Goal: Task Accomplishment & Management: Complete application form

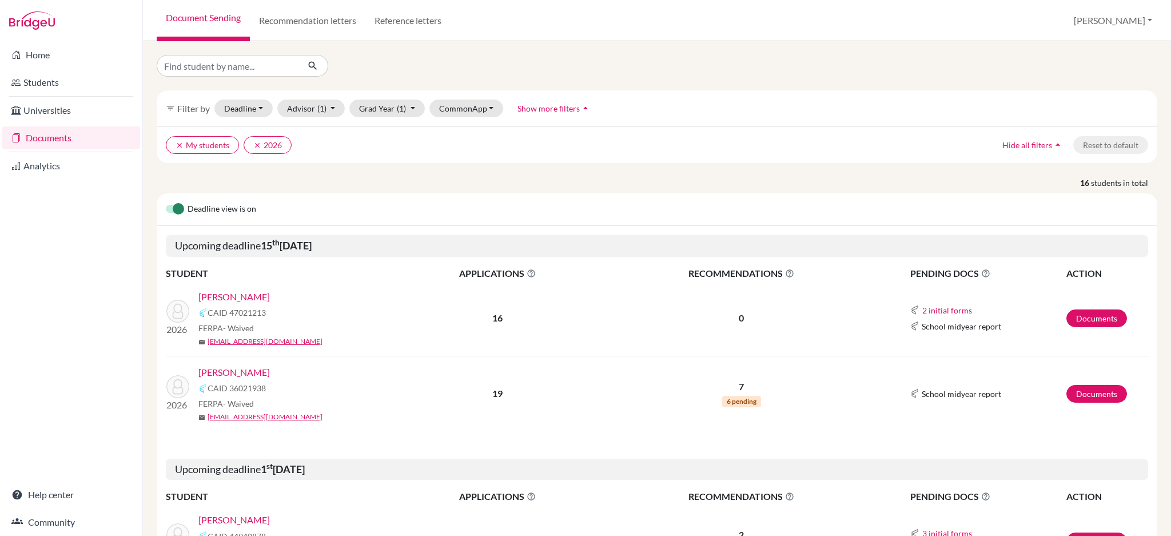
click at [229, 373] on link "[PERSON_NAME]" at bounding box center [233, 372] width 71 height 14
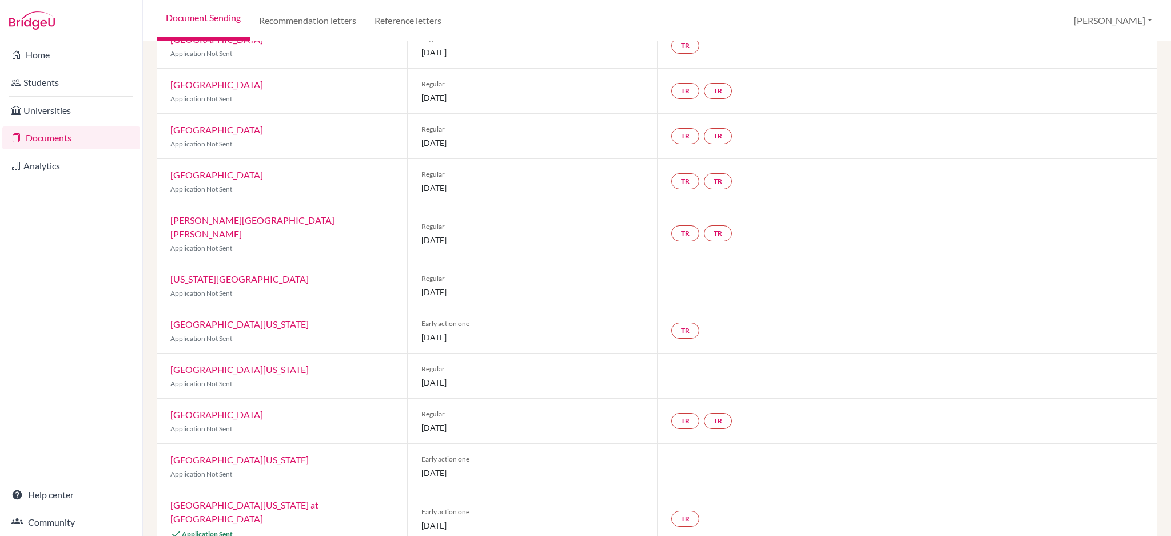
scroll to position [531, 0]
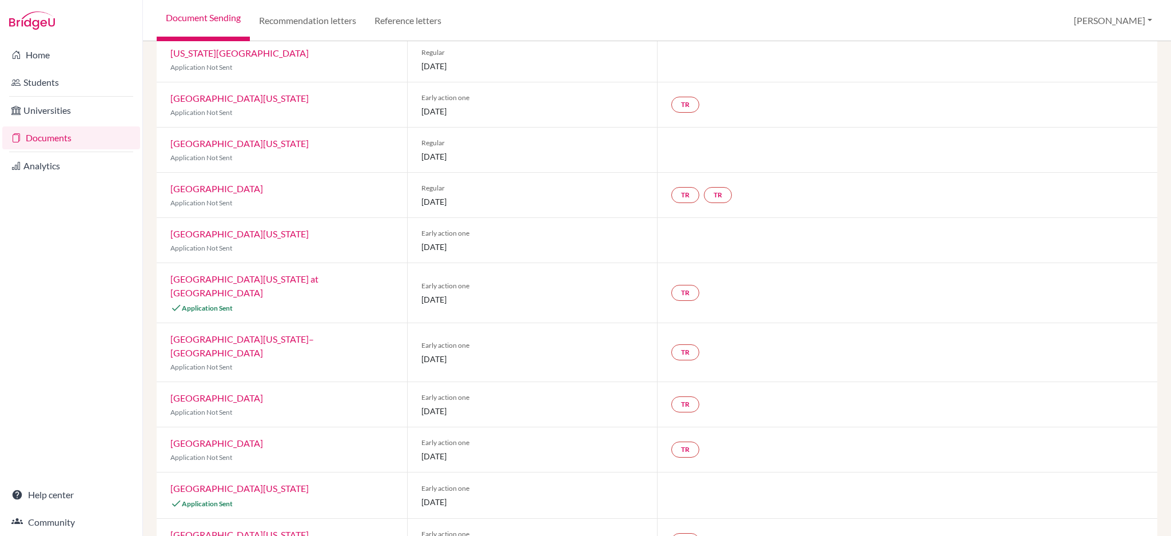
click at [242, 483] on link "University of Texas at Austin" at bounding box center [239, 488] width 138 height 11
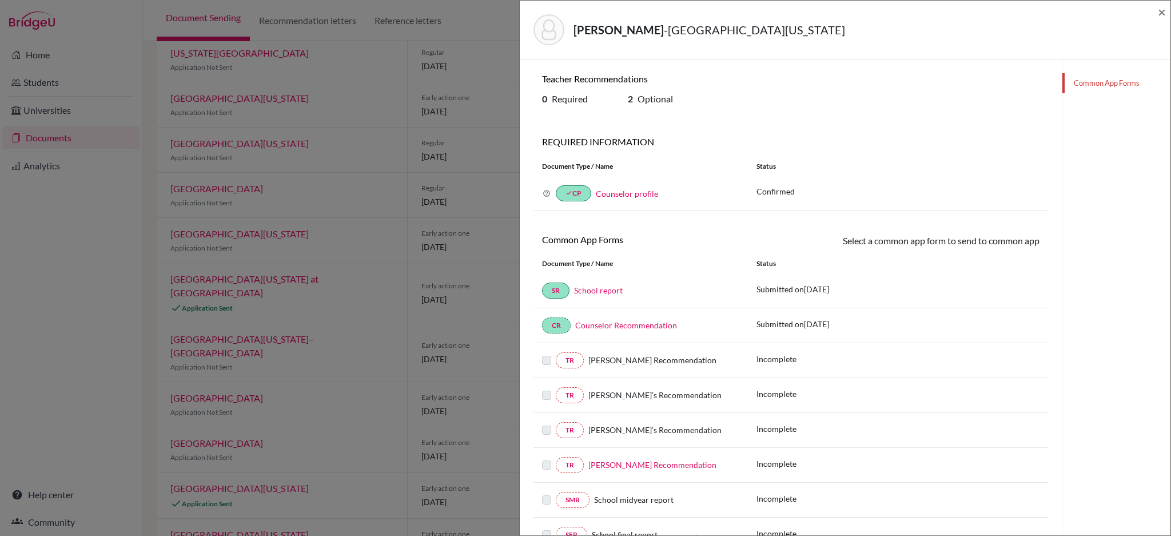
click at [1156, 14] on div "Teoh, Samuel - University of Texas at Austin ×" at bounding box center [845, 29] width 642 height 49
click at [1159, 15] on span "×" at bounding box center [1162, 11] width 8 height 17
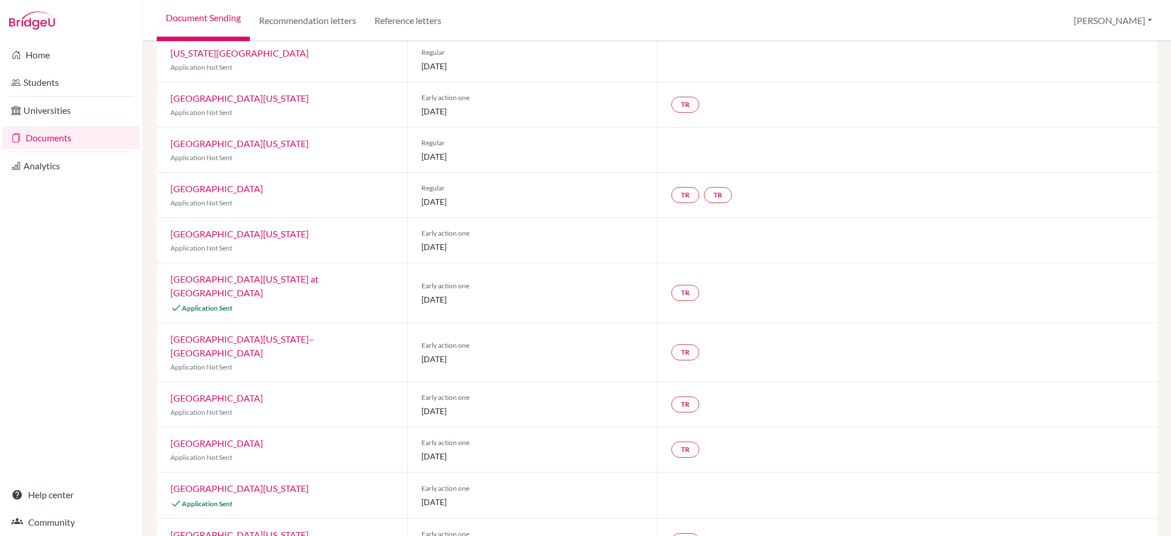
click at [284, 273] on link "University of North Carolina at Chapel Hill" at bounding box center [244, 285] width 148 height 25
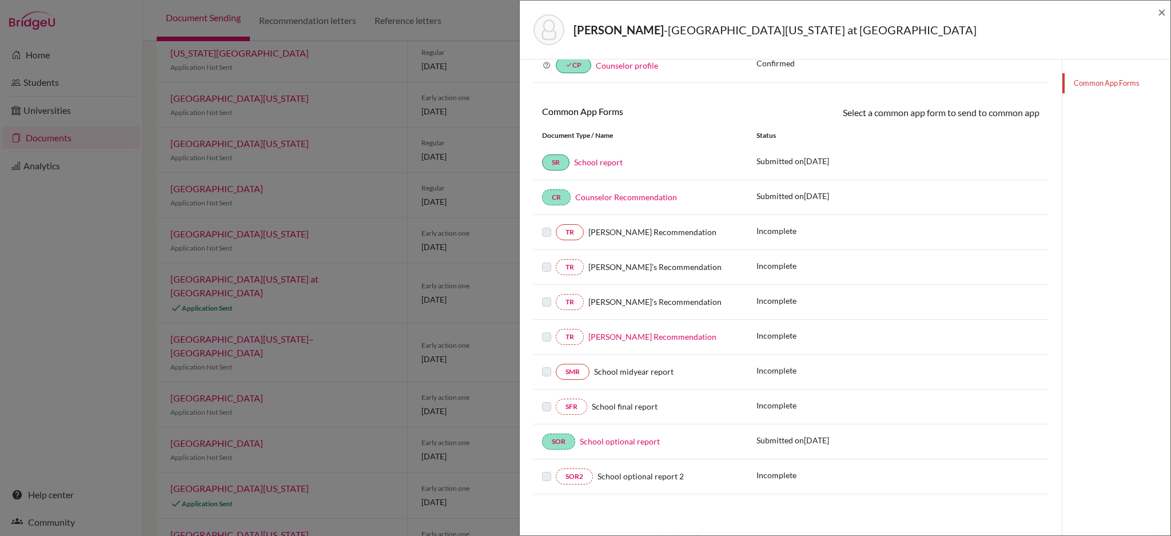
scroll to position [129, 0]
click at [547, 330] on label at bounding box center [546, 330] width 9 height 0
click at [546, 330] on label at bounding box center [546, 330] width 9 height 0
click at [688, 334] on link "Michael Brannaka’s Recommendation" at bounding box center [652, 337] width 128 height 10
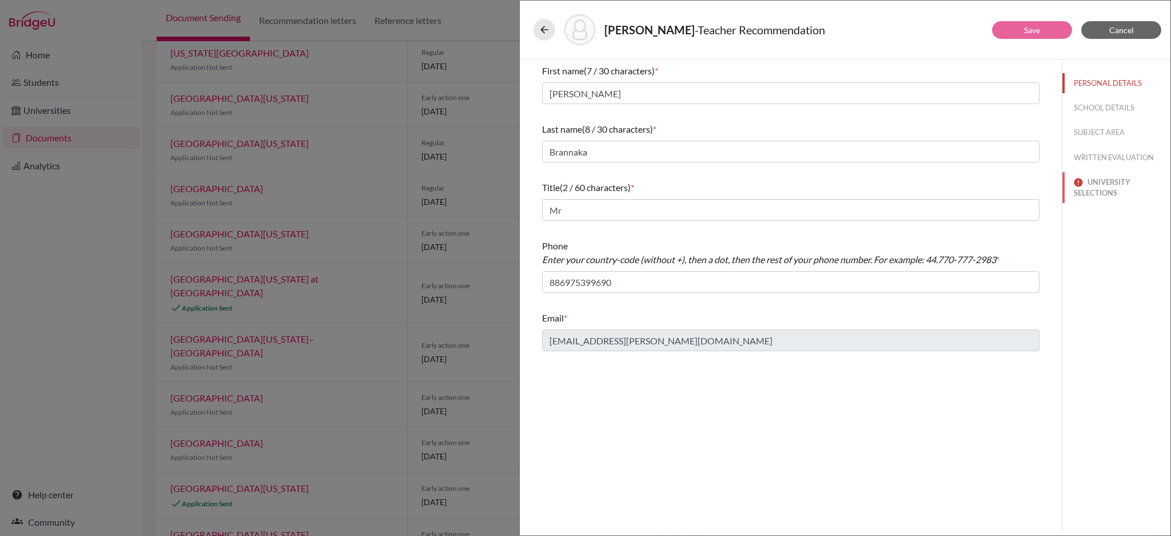
click at [1093, 194] on button "UNIVERSITY SELECTIONS" at bounding box center [1116, 187] width 108 height 31
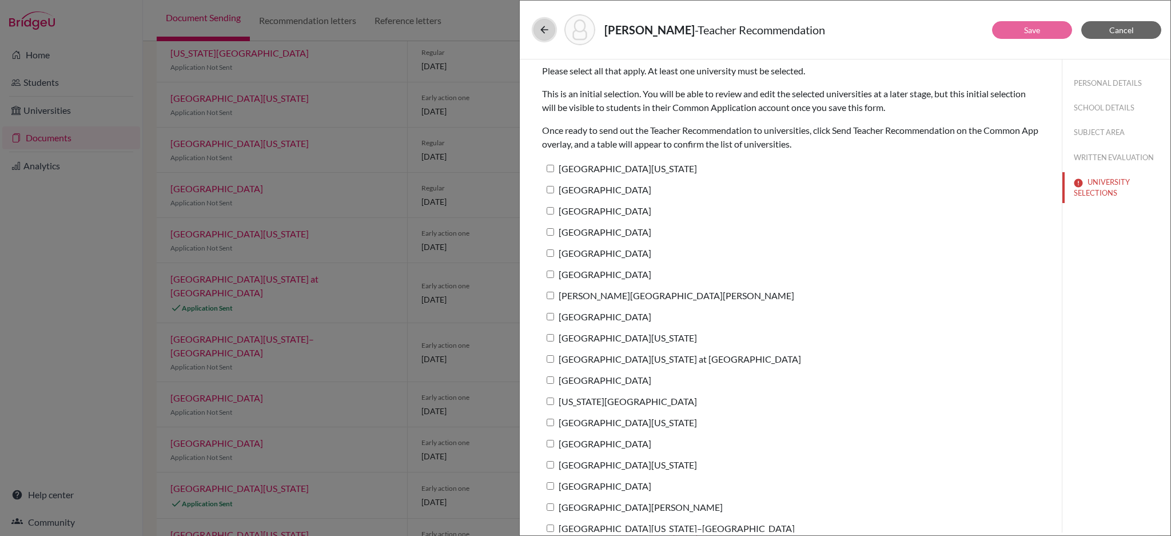
click at [547, 27] on icon at bounding box center [544, 29] width 11 height 11
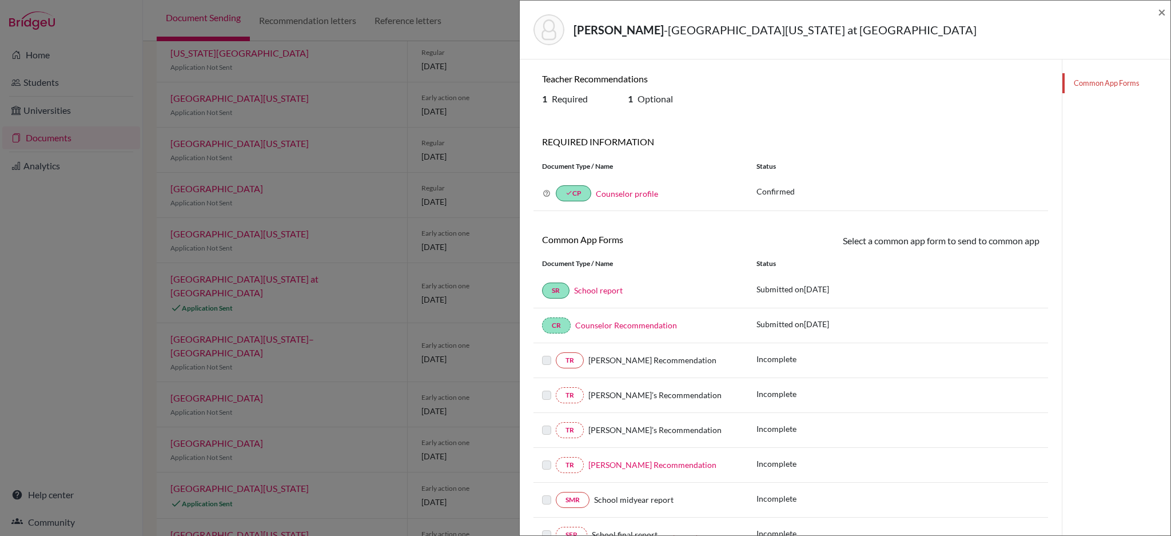
click at [635, 464] on link "Michael Brannaka’s Recommendation" at bounding box center [652, 465] width 128 height 10
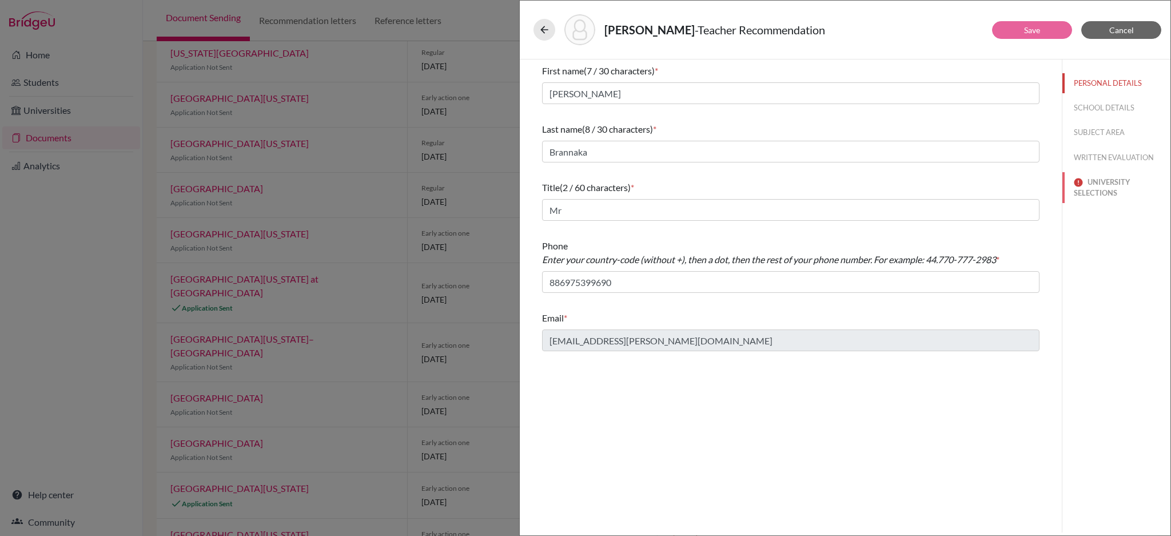
click at [1111, 187] on button "UNIVERSITY SELECTIONS" at bounding box center [1116, 187] width 108 height 31
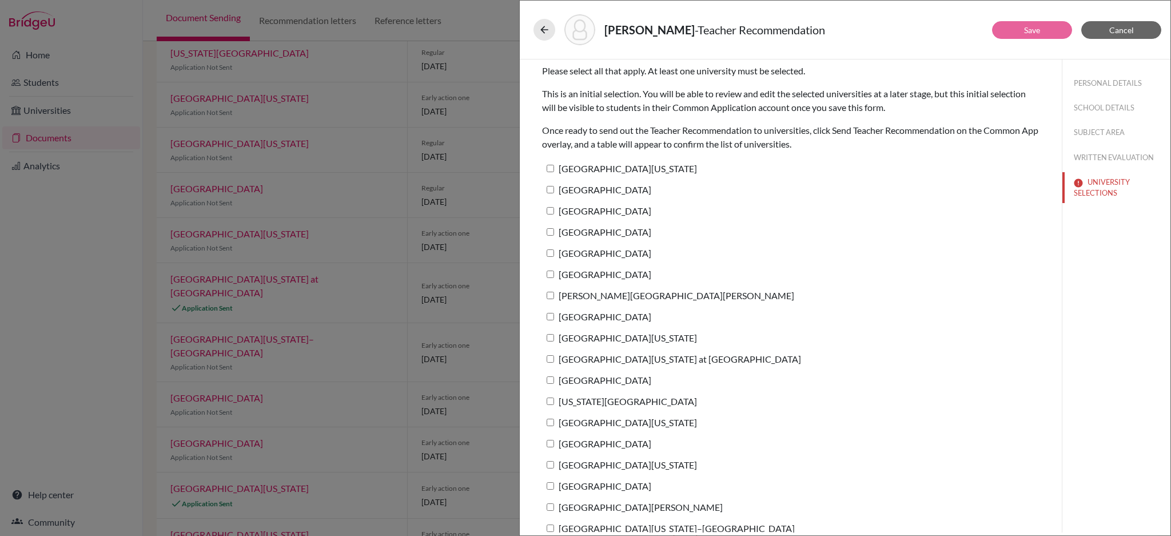
click at [552, 358] on input "University of North Carolina at Chapel Hill" at bounding box center [550, 358] width 7 height 7
checkbox input "true"
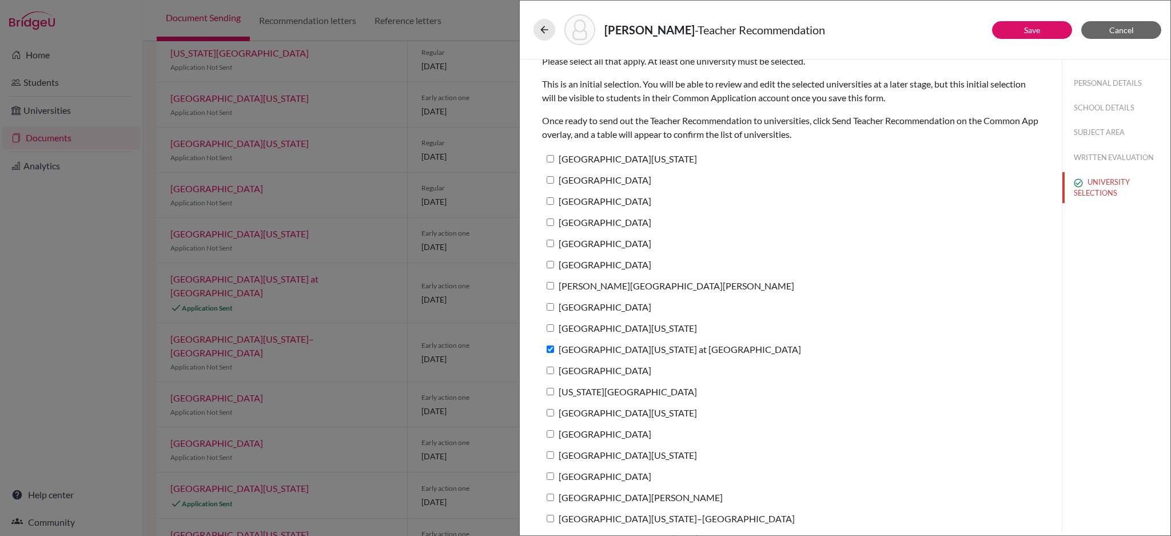
scroll to position [13, 0]
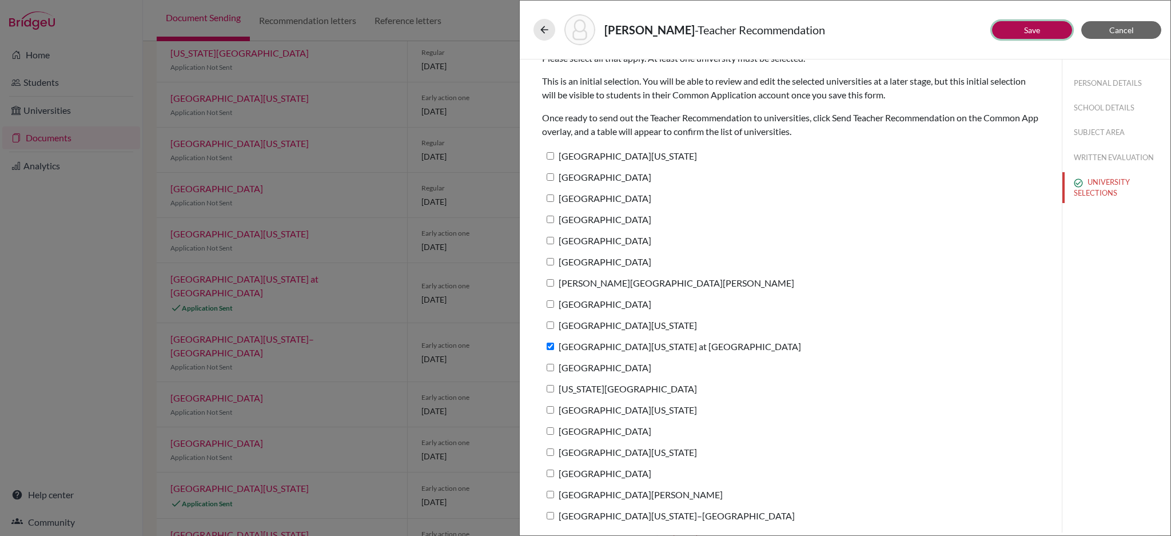
click at [1018, 33] on button "Save" at bounding box center [1032, 30] width 80 height 18
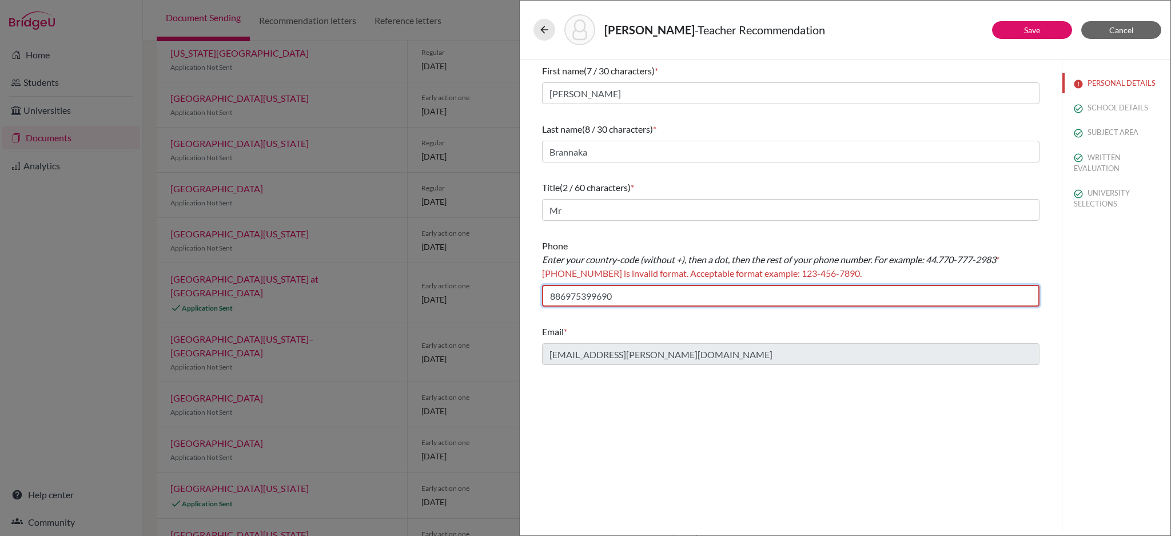
click at [551, 294] on input "886975399690" at bounding box center [791, 296] width 498 height 22
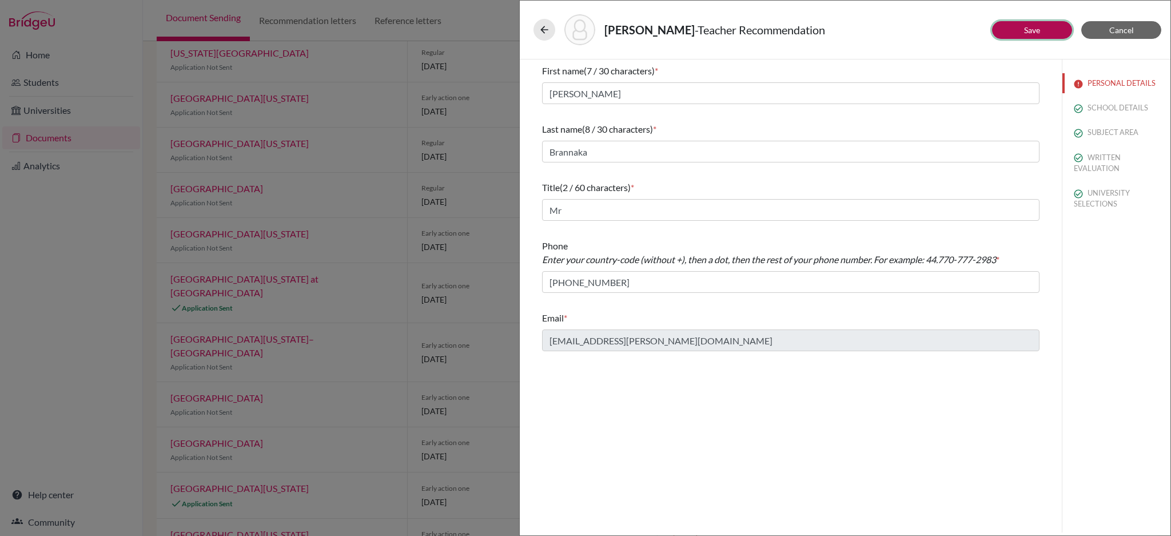
click at [1025, 34] on link "Save" at bounding box center [1032, 30] width 16 height 10
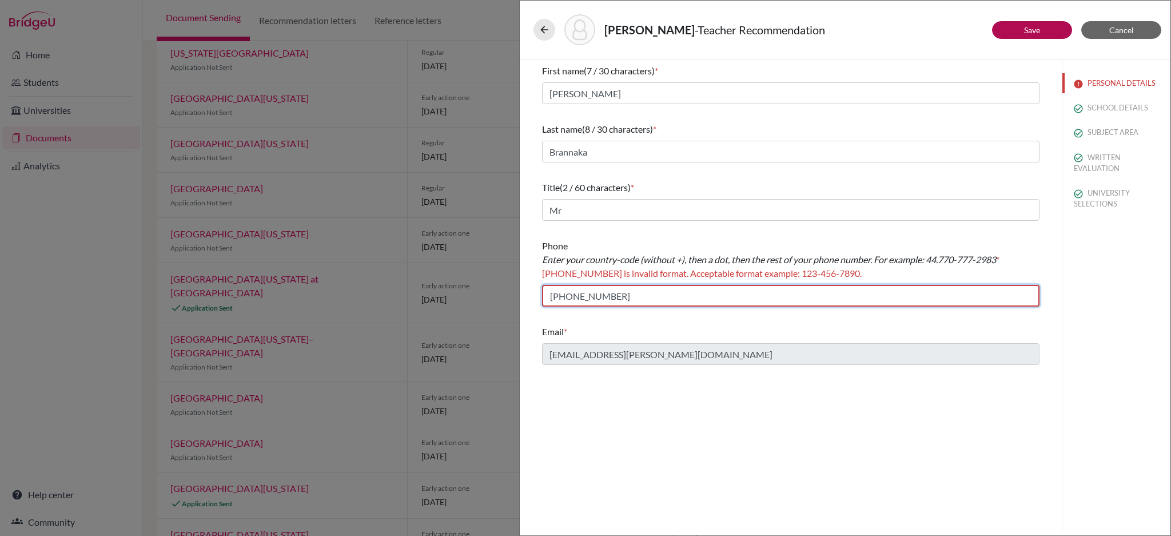
click at [555, 299] on input "+886975399690" at bounding box center [791, 296] width 498 height 22
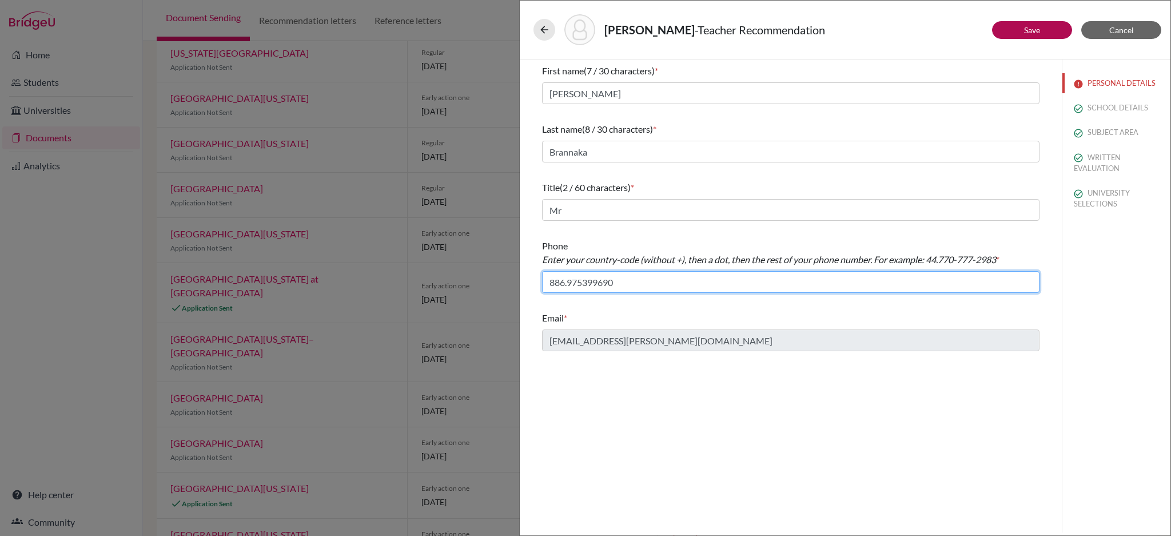
click at [584, 282] on input "886.975399690" at bounding box center [791, 282] width 498 height 22
click at [601, 284] on input "886.975-399690" at bounding box center [791, 282] width 498 height 22
type input "886.975-399-690"
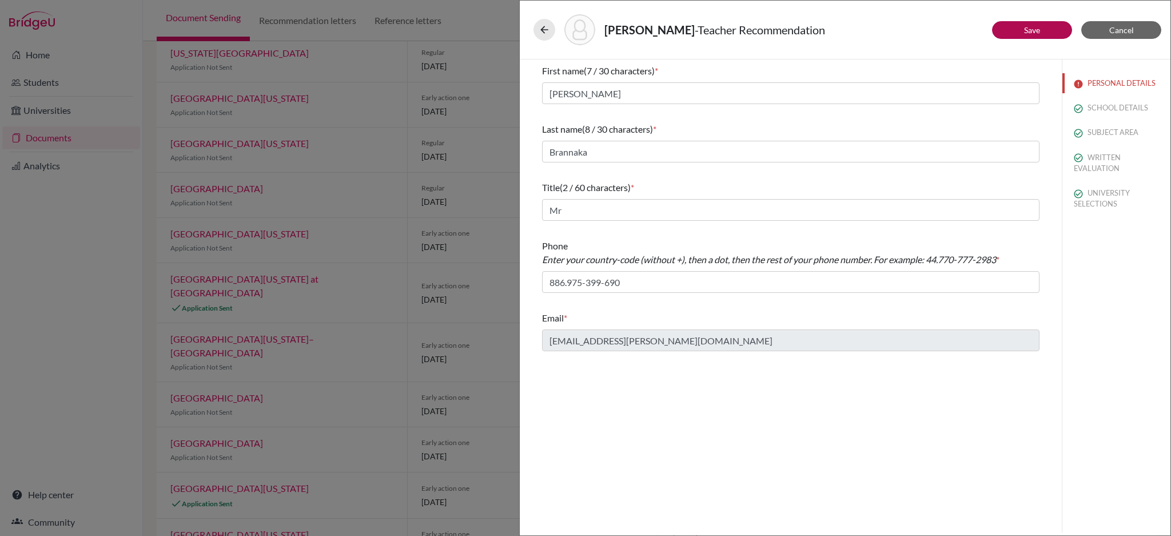
click at [956, 411] on div "First name (7 / 30 characters) * Michael Last name (8 / 30 characters) * Branna…" at bounding box center [791, 295] width 542 height 473
click at [1020, 30] on button "Save" at bounding box center [1032, 30] width 80 height 18
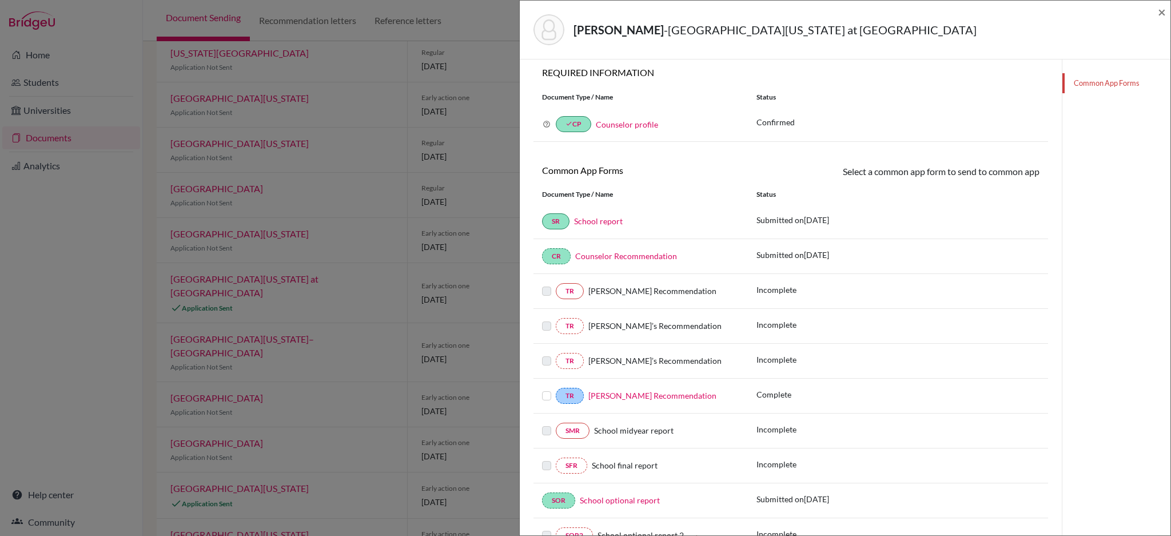
scroll to position [129, 0]
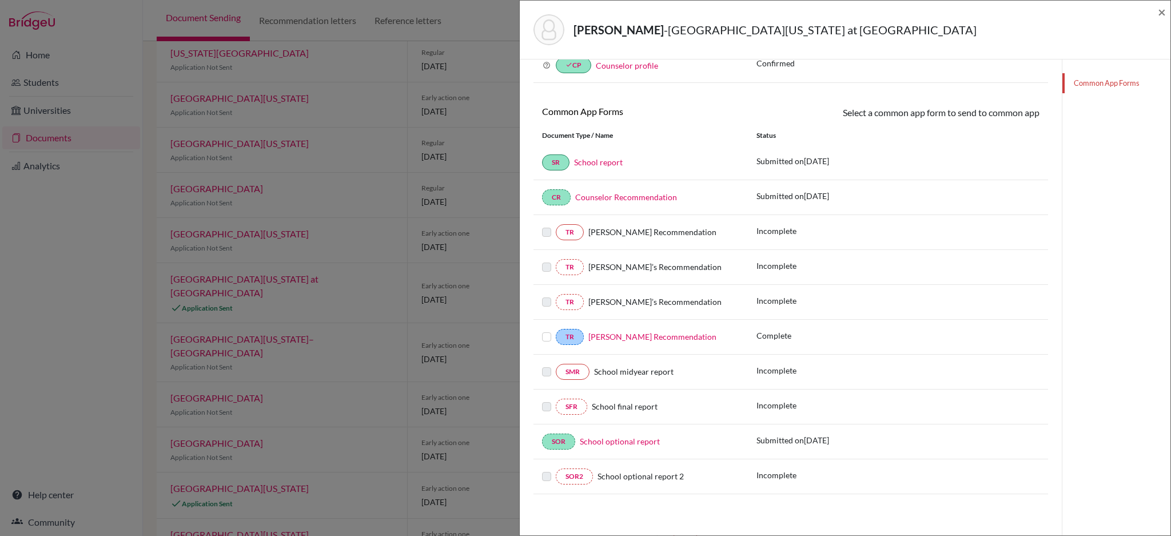
click at [547, 330] on label at bounding box center [546, 330] width 9 height 0
click at [0, 0] on input "checkbox" at bounding box center [0, 0] width 0 height 0
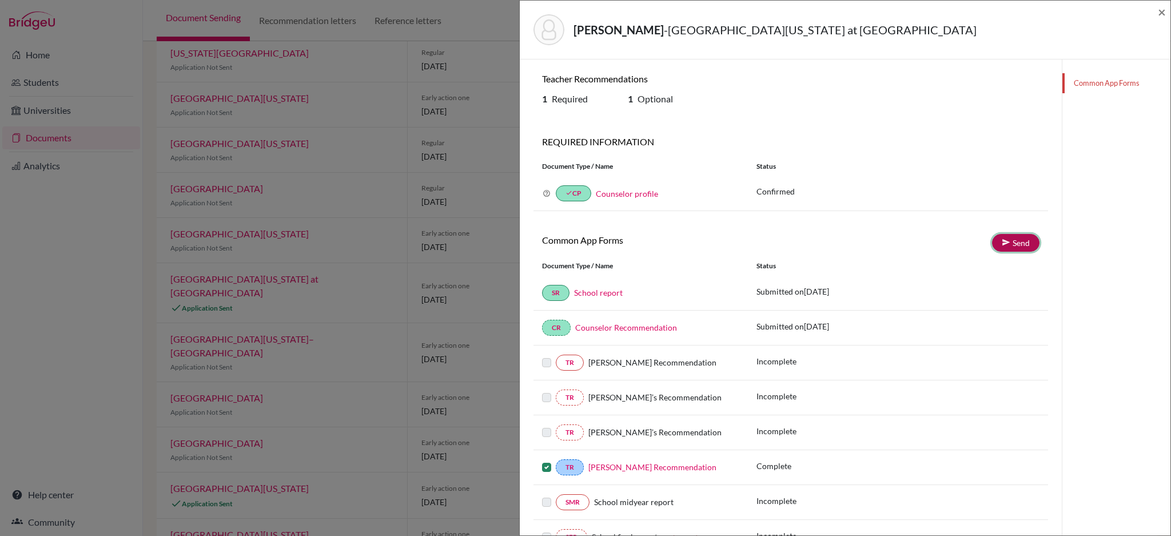
click at [1022, 243] on link "Send" at bounding box center [1015, 243] width 47 height 18
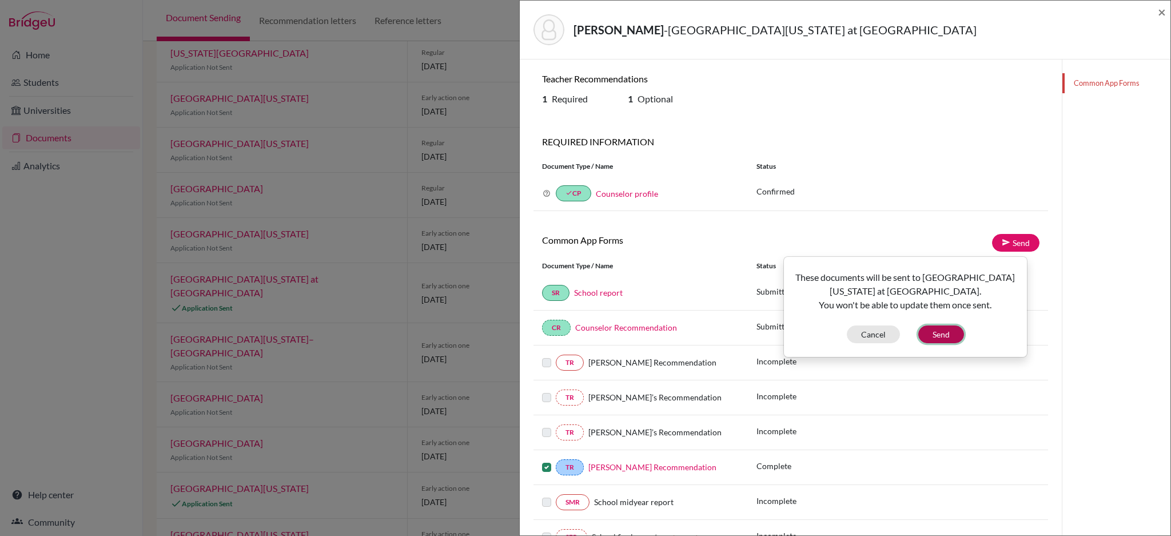
click at [956, 329] on button "Send" at bounding box center [941, 334] width 46 height 18
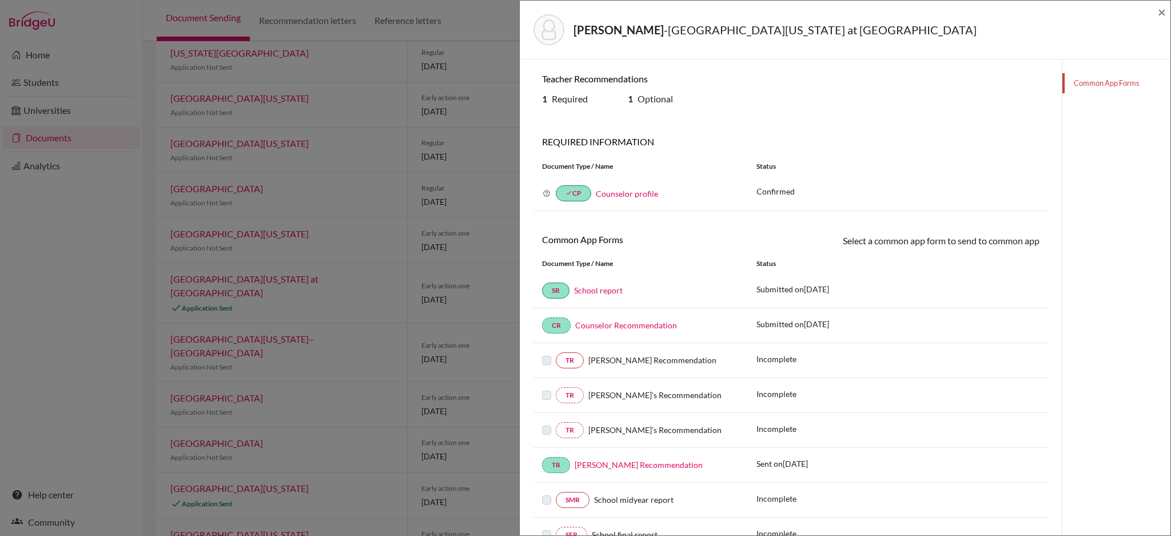
click at [622, 430] on span "Esther Krushnisky’s Recommendation" at bounding box center [654, 430] width 133 height 10
click at [576, 433] on link "TR" at bounding box center [570, 430] width 28 height 16
click at [1160, 13] on span "×" at bounding box center [1162, 11] width 8 height 17
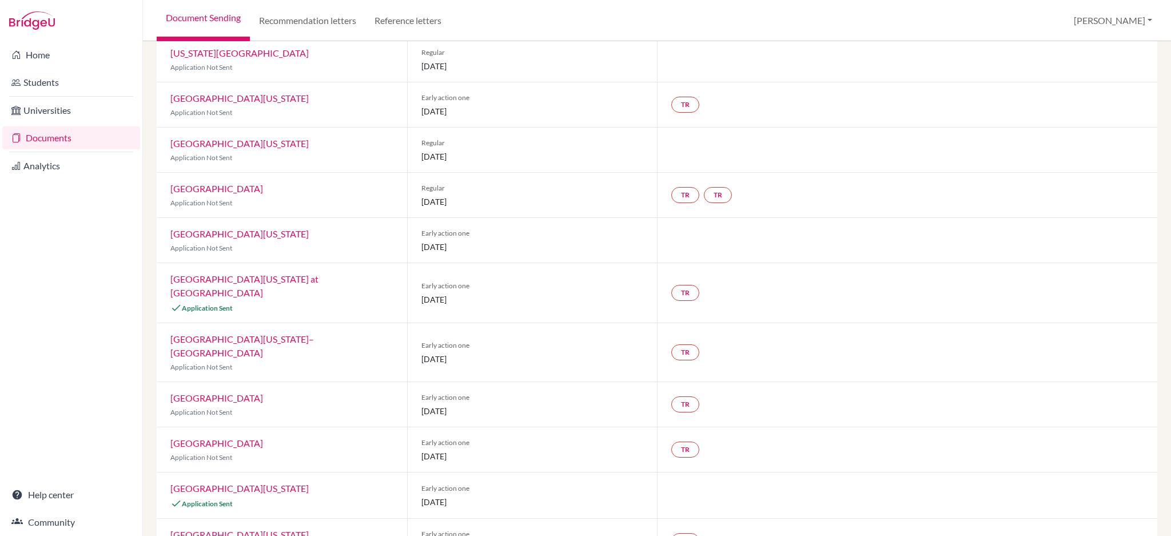
click at [998, 238] on div at bounding box center [907, 240] width 500 height 45
click at [682, 285] on link "TR" at bounding box center [685, 293] width 28 height 16
click at [693, 257] on small "Incomplete" at bounding box center [685, 262] width 100 height 10
click at [687, 232] on h3 "Teacher recommendation" at bounding box center [684, 242] width 113 height 21
click at [294, 273] on link "University of North Carolina at Chapel Hill" at bounding box center [244, 285] width 148 height 25
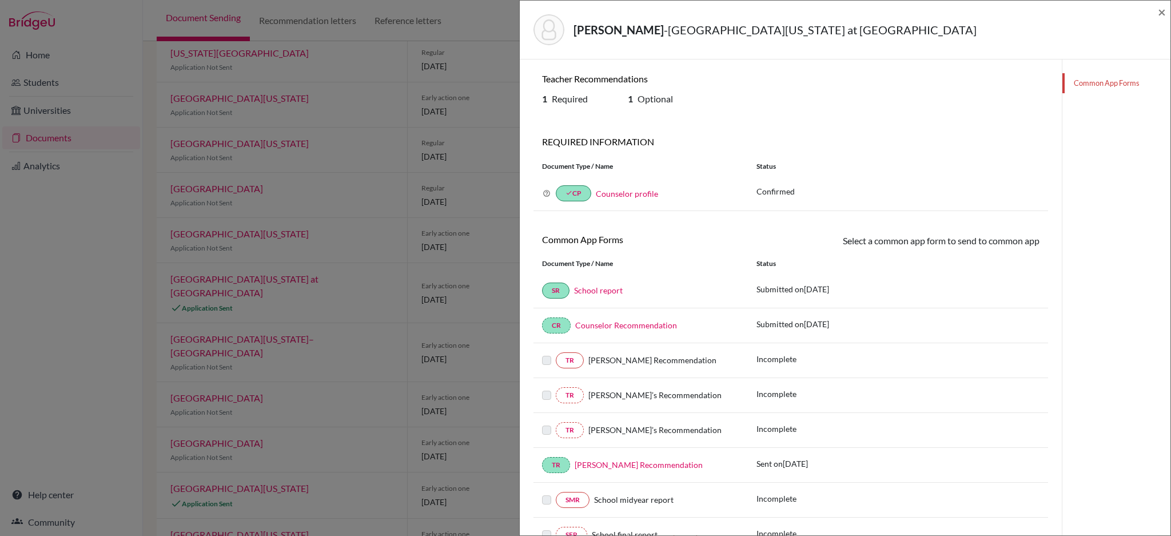
click at [546, 423] on label at bounding box center [546, 423] width 9 height 0
click at [550, 402] on div at bounding box center [549, 395] width 14 height 14
click at [573, 399] on link "TR" at bounding box center [570, 395] width 28 height 16
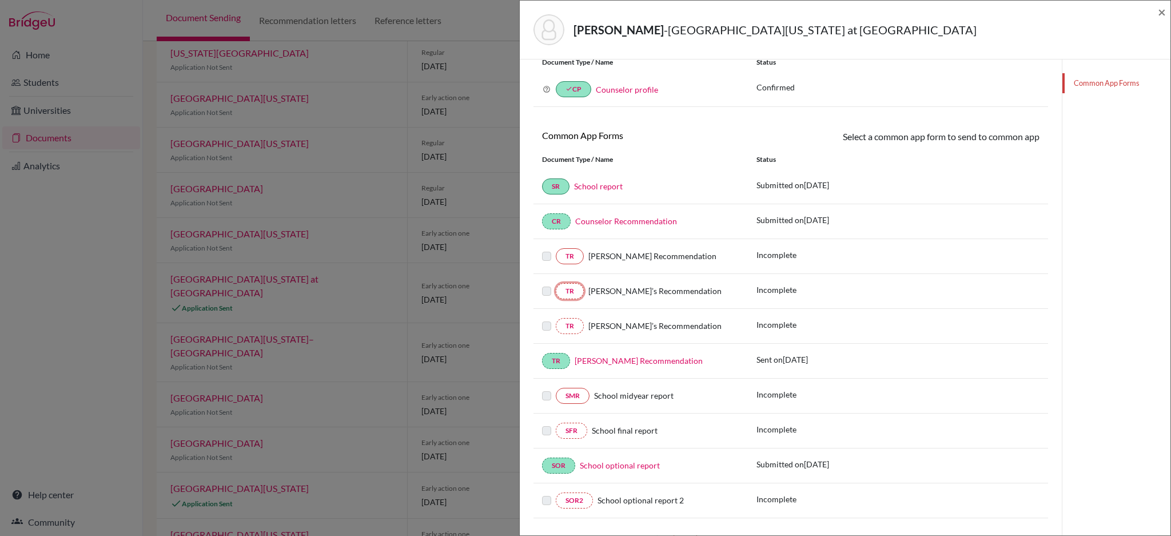
scroll to position [129, 0]
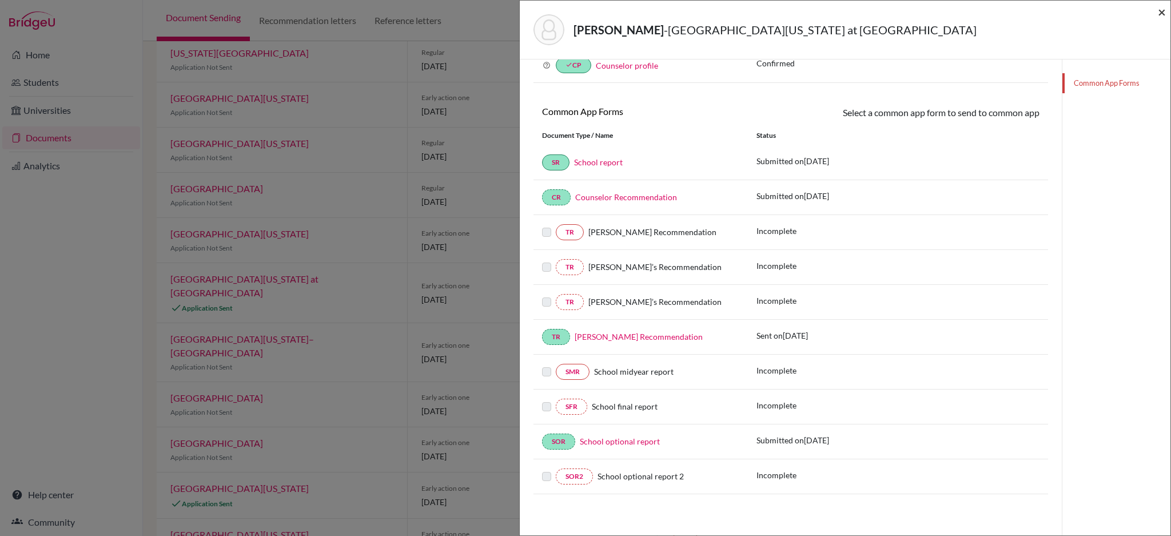
click at [1161, 6] on span "×" at bounding box center [1162, 11] width 8 height 17
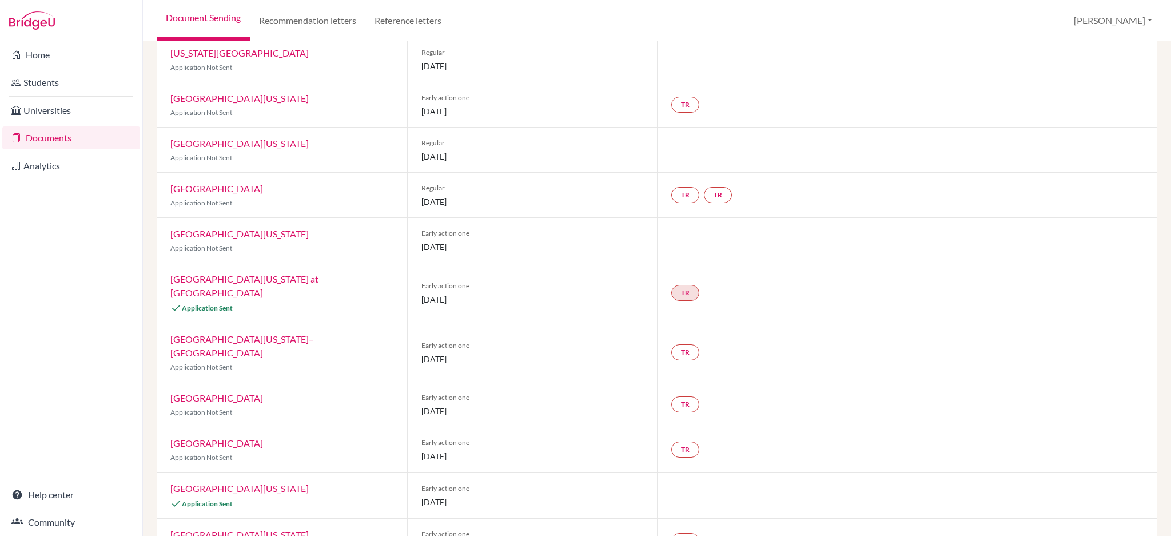
click at [190, 483] on link "University of Texas at Austin" at bounding box center [239, 488] width 138 height 11
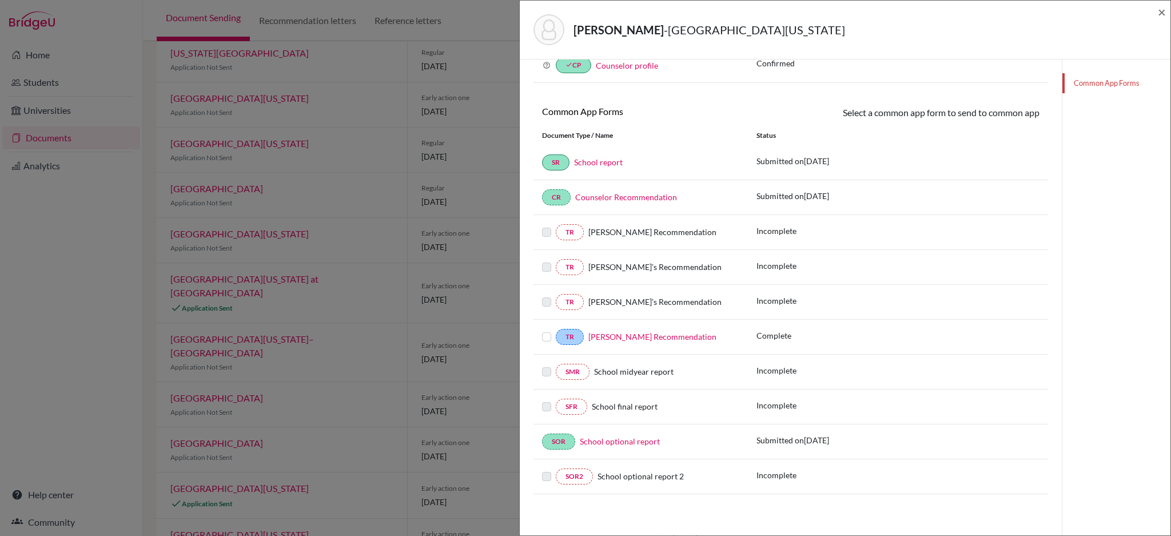
scroll to position [129, 0]
click at [544, 330] on label at bounding box center [546, 330] width 9 height 0
click at [0, 0] on input "checkbox" at bounding box center [0, 0] width 0 height 0
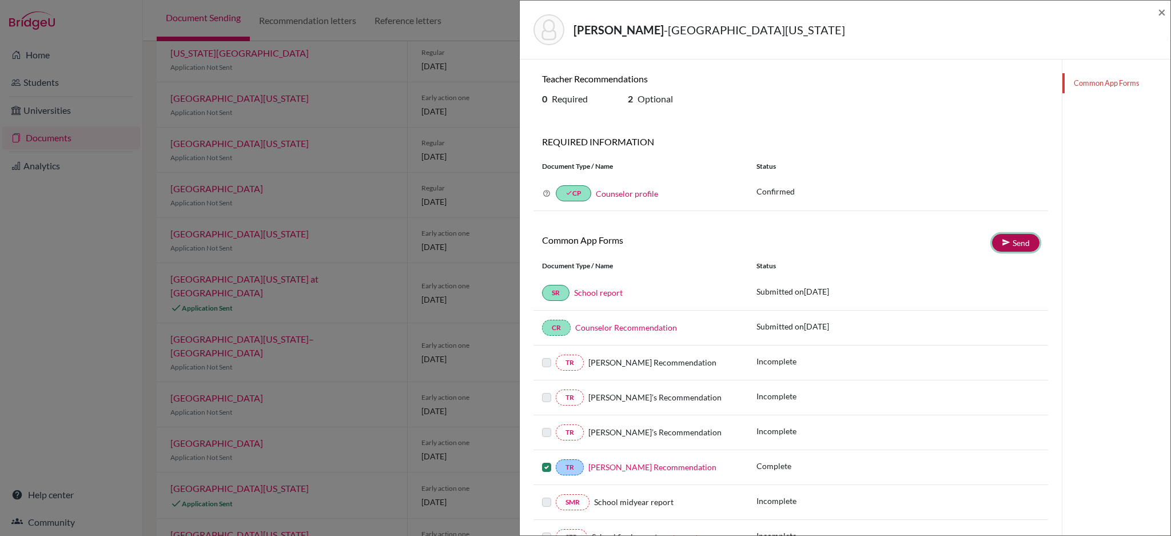
click at [1007, 248] on link "Send" at bounding box center [1015, 243] width 47 height 18
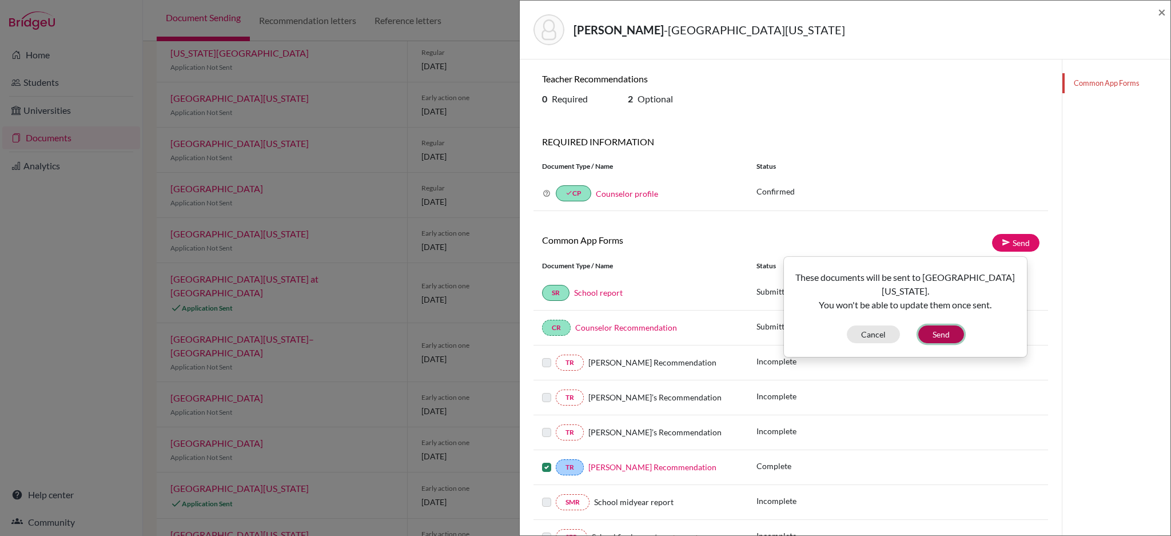
click at [950, 336] on button "Send" at bounding box center [941, 334] width 46 height 18
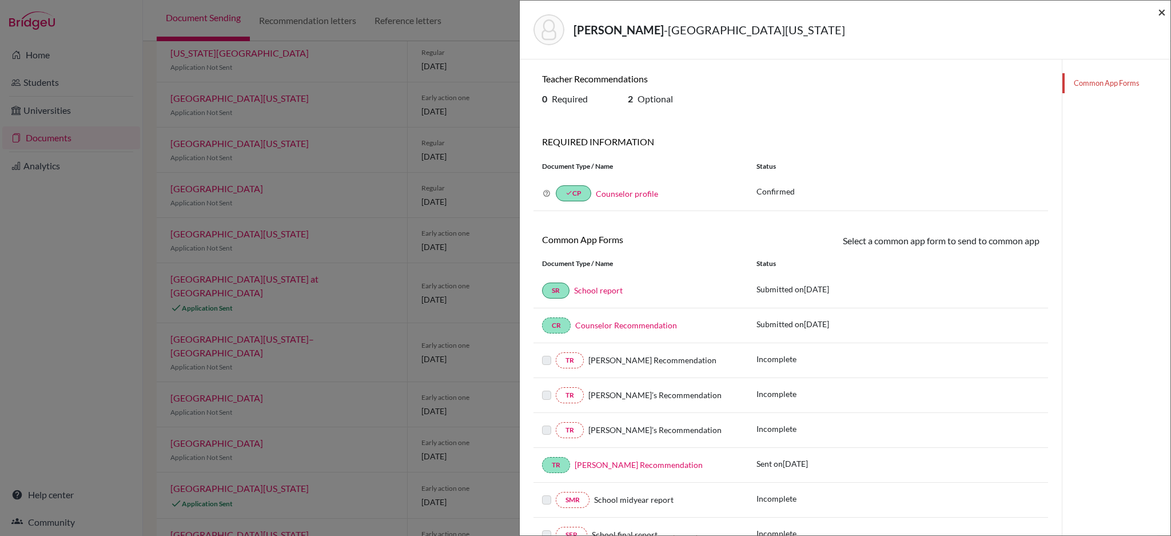
click at [1158, 9] on span "×" at bounding box center [1162, 11] width 8 height 17
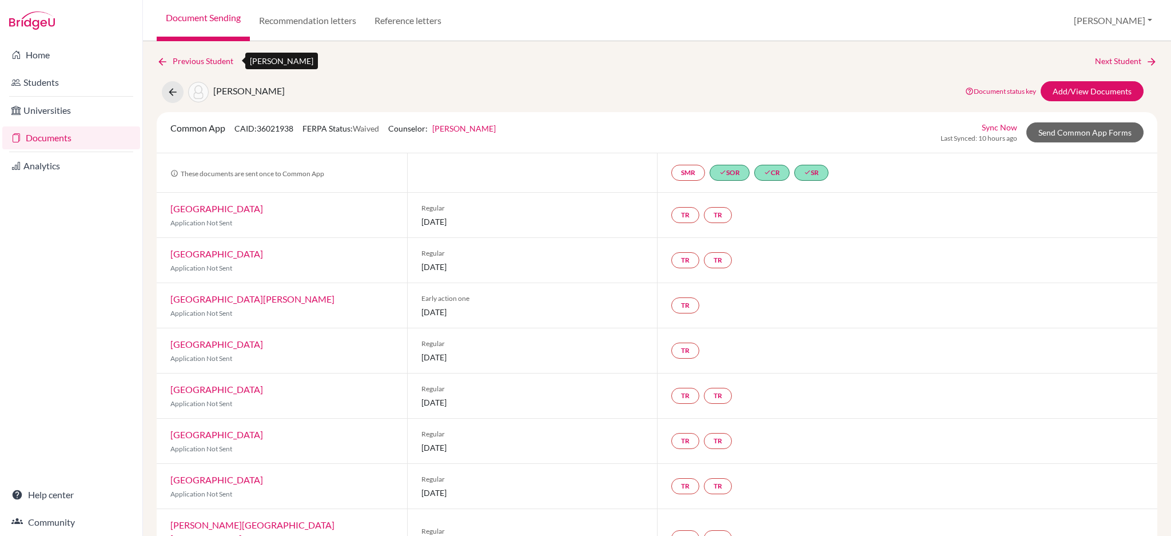
click at [158, 65] on icon at bounding box center [162, 61] width 11 height 11
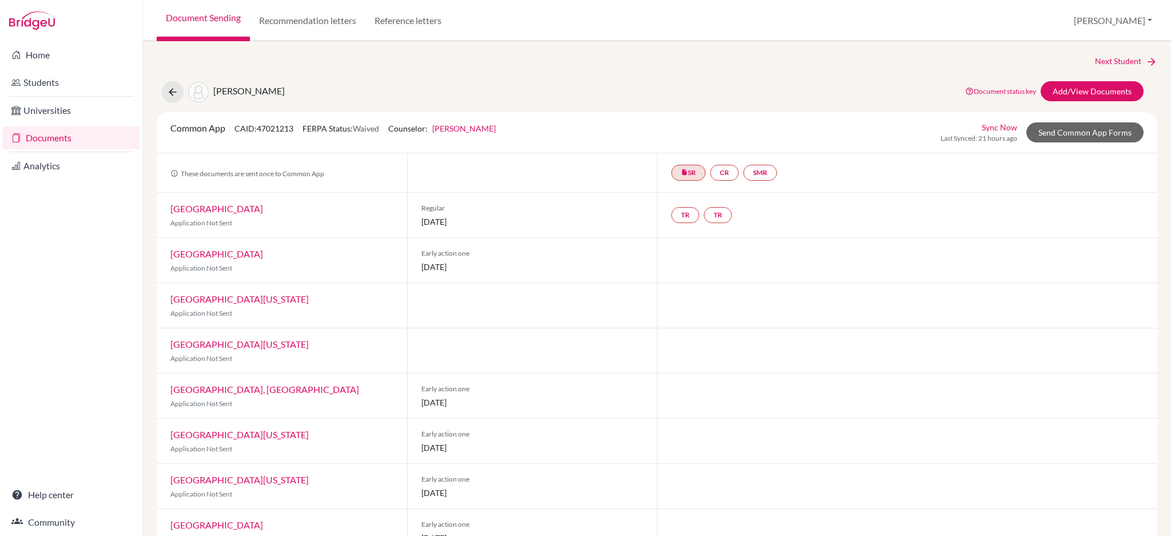
click at [76, 141] on link "Documents" at bounding box center [71, 137] width 138 height 23
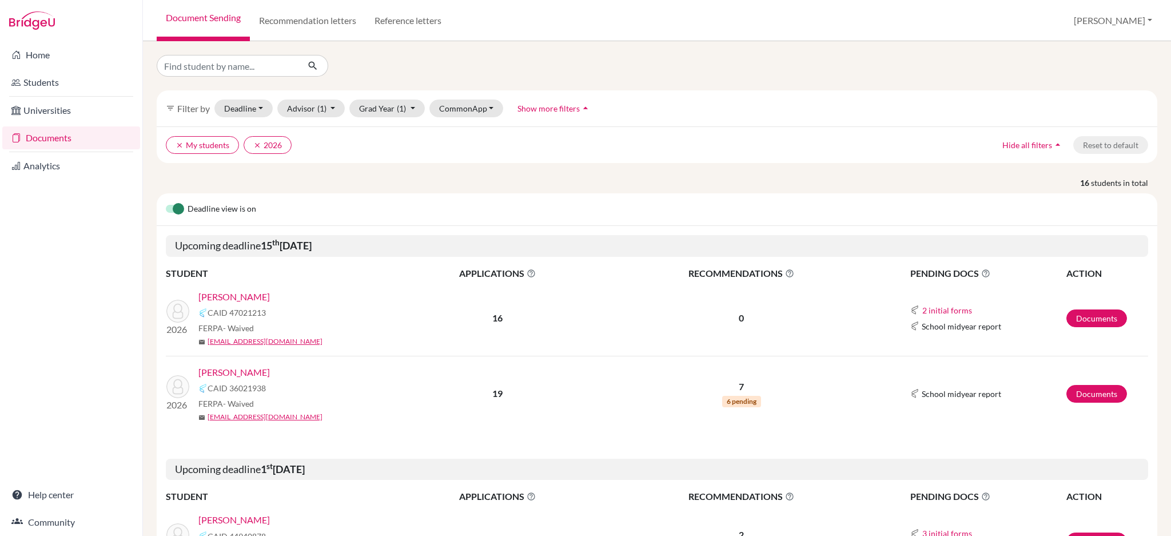
scroll to position [229, 0]
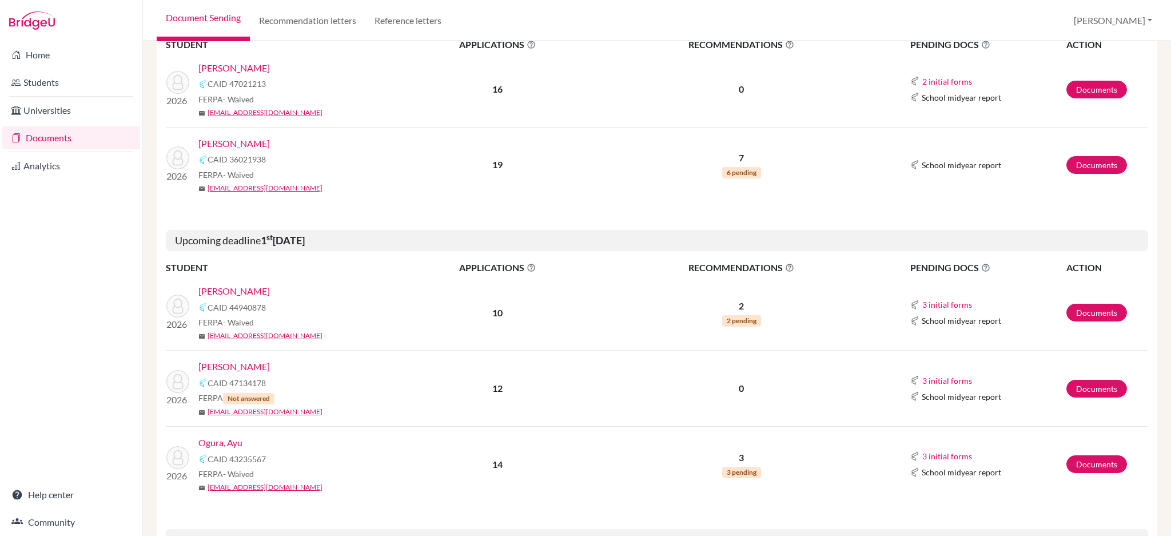
click at [230, 144] on link "[PERSON_NAME]" at bounding box center [233, 144] width 71 height 14
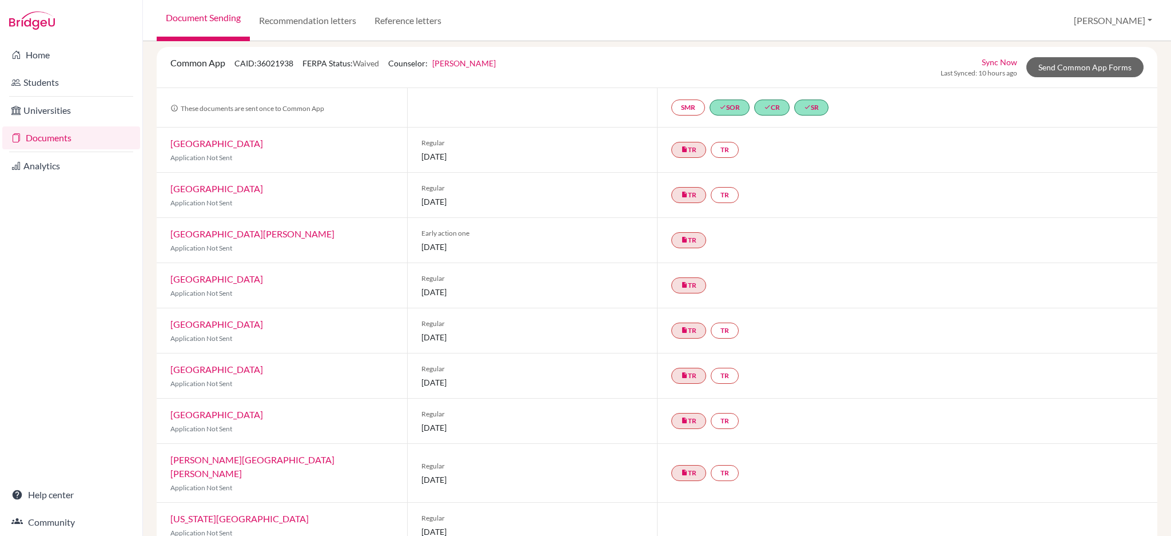
scroll to position [305, 0]
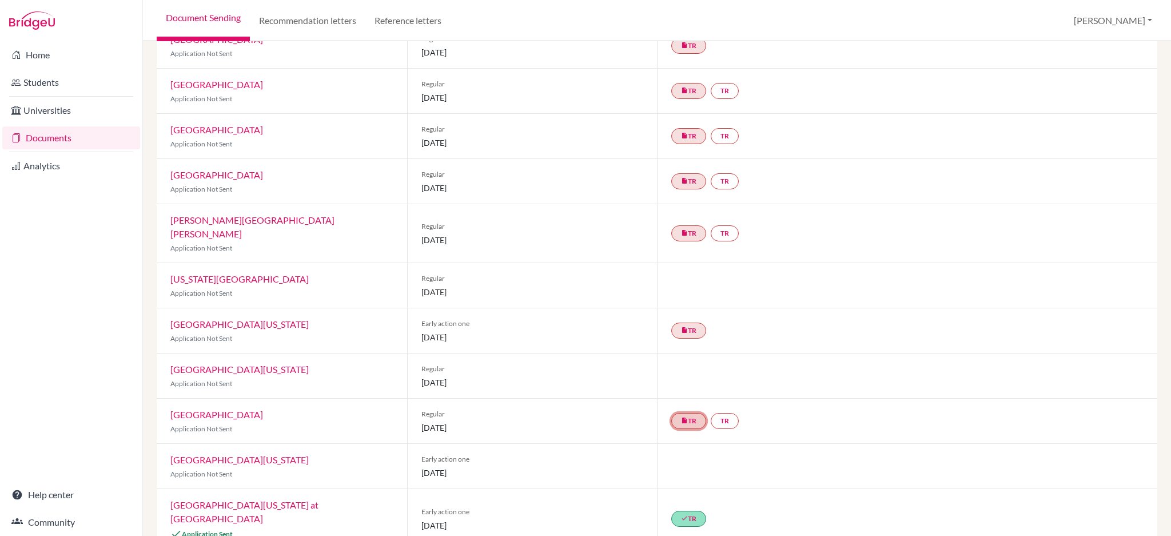
click at [693, 413] on link "insert_drive_file TR" at bounding box center [688, 421] width 35 height 16
click at [726, 355] on h3 "Teacher recommendation" at bounding box center [688, 365] width 142 height 21
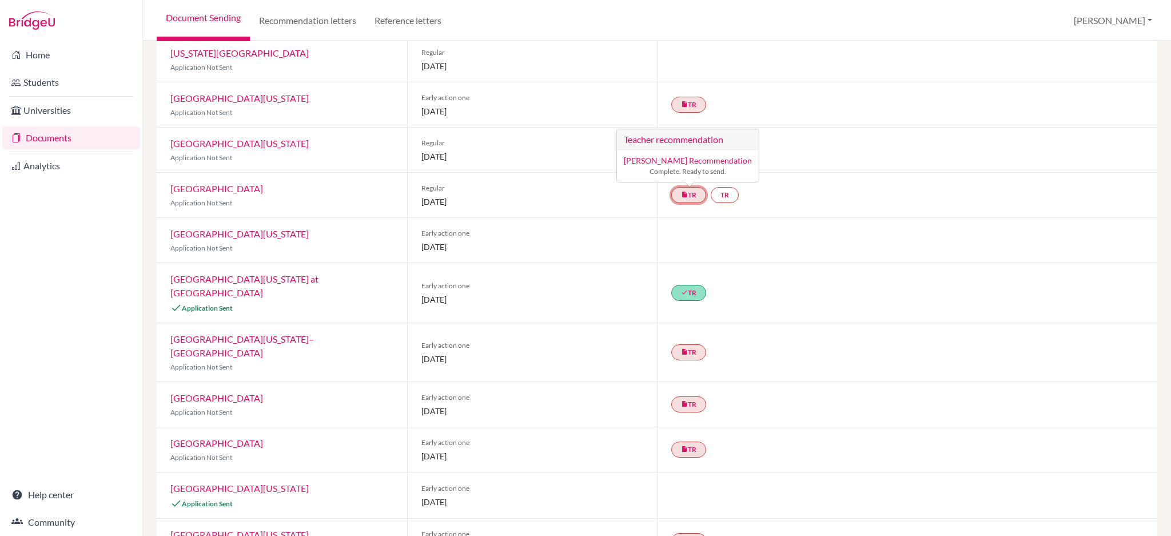
scroll to position [302, 0]
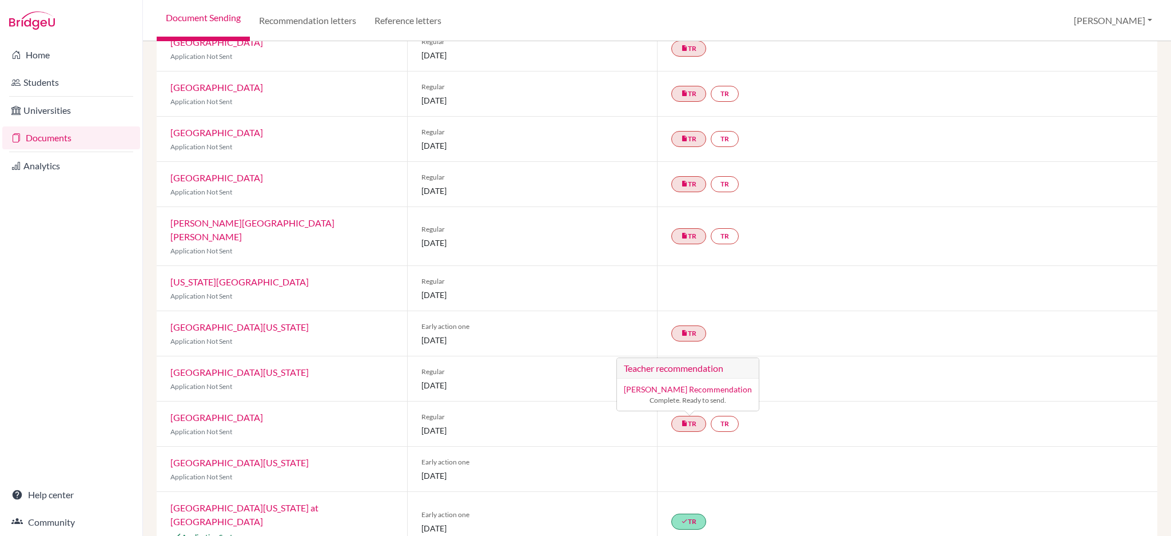
click at [921, 246] on div "insert_drive_file TR TR" at bounding box center [907, 236] width 500 height 58
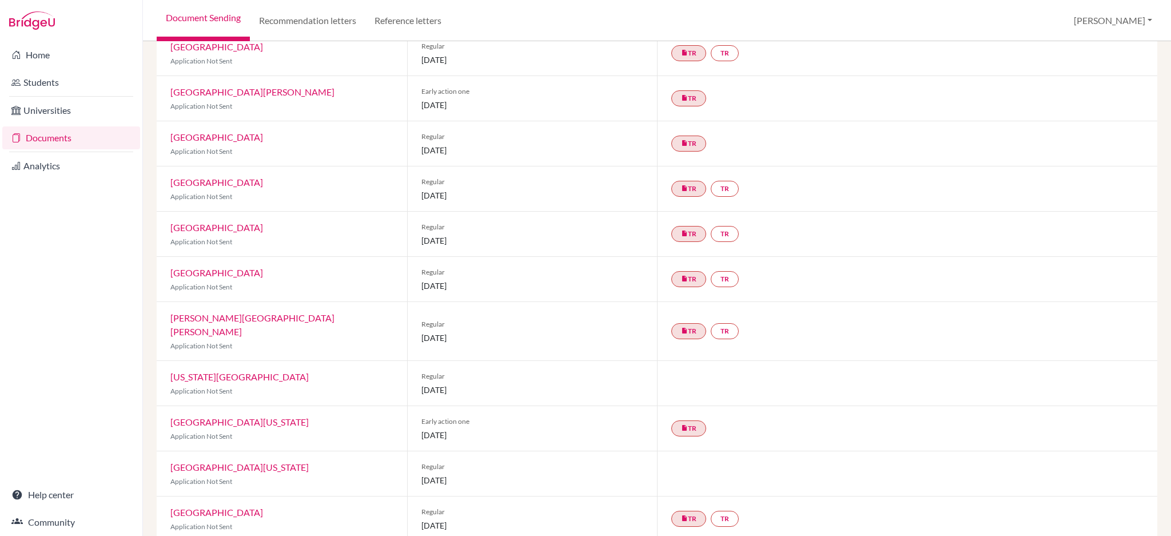
scroll to position [0, 0]
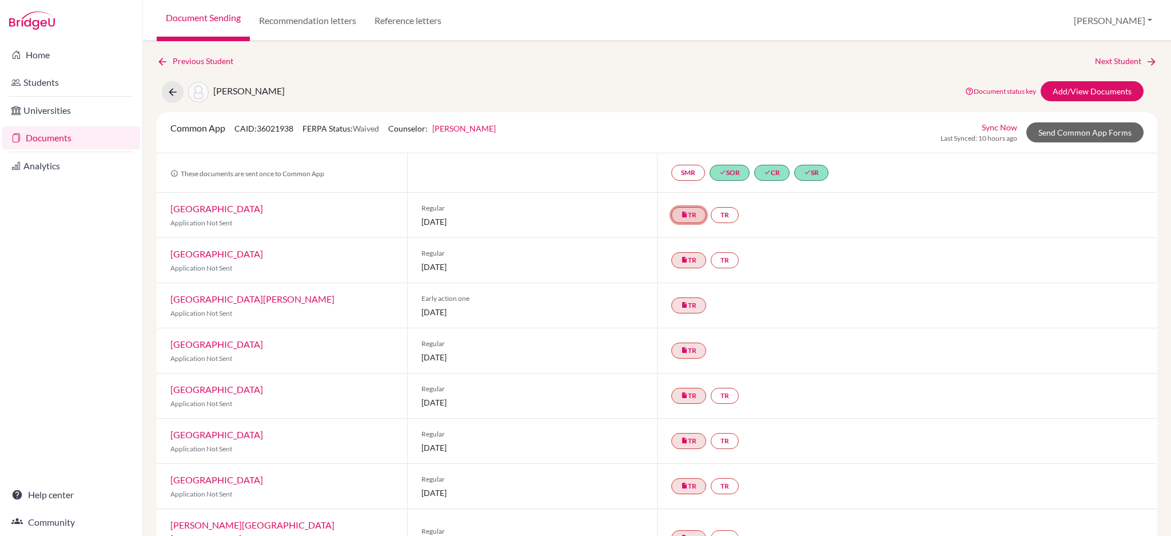
click at [690, 217] on link "insert_drive_file TR" at bounding box center [688, 215] width 35 height 16
click at [217, 213] on link "Harvard University" at bounding box center [216, 208] width 93 height 11
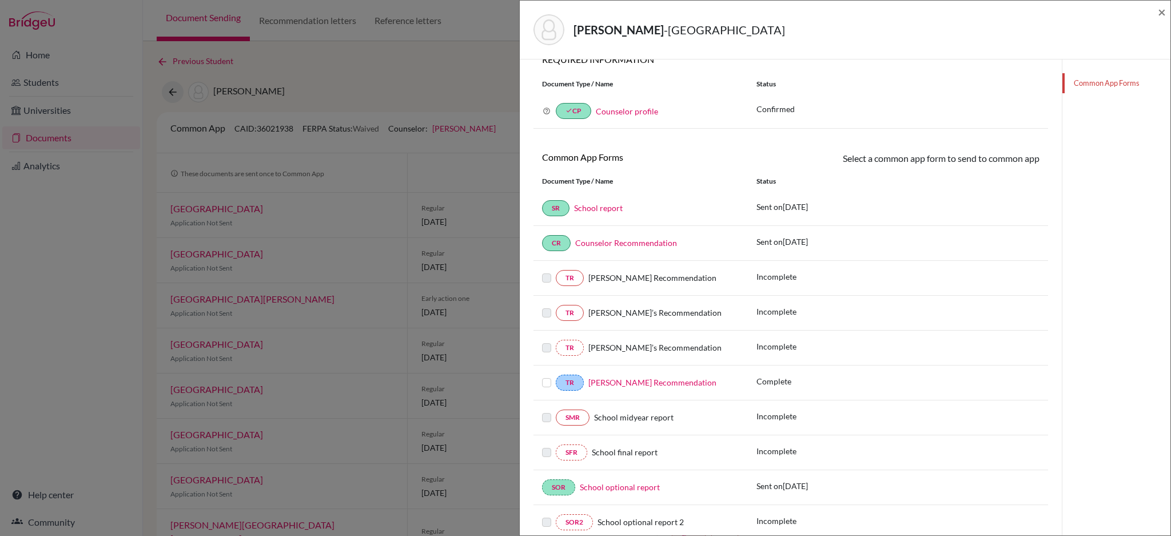
scroll to position [129, 0]
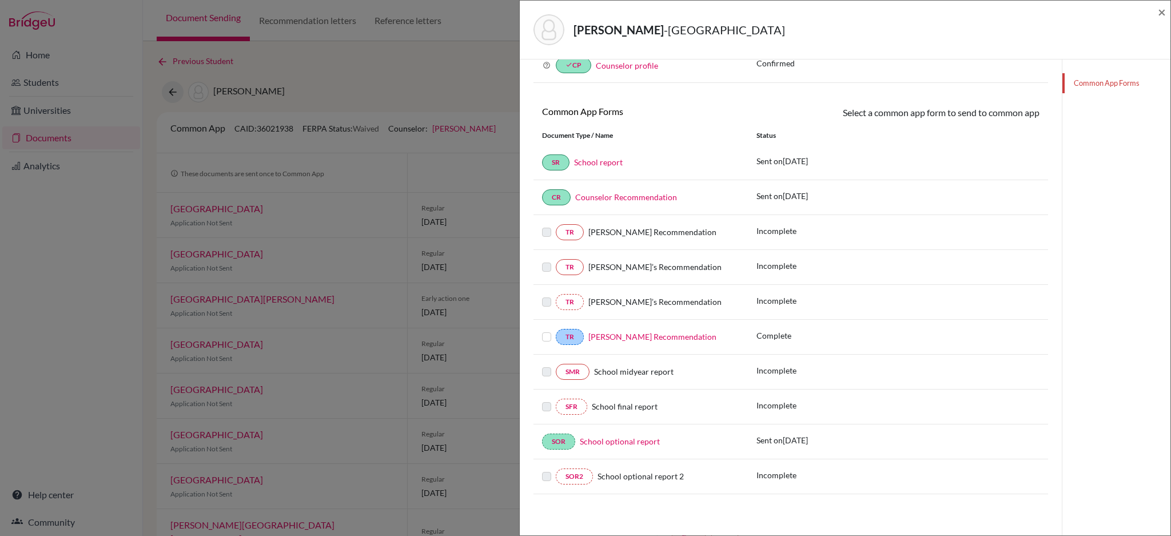
click at [351, 70] on div "Teoh, Samuel - Harvard University × Teacher Recommendations 2 Required 1 Option…" at bounding box center [585, 268] width 1171 height 536
click at [1160, 11] on span "×" at bounding box center [1162, 11] width 8 height 17
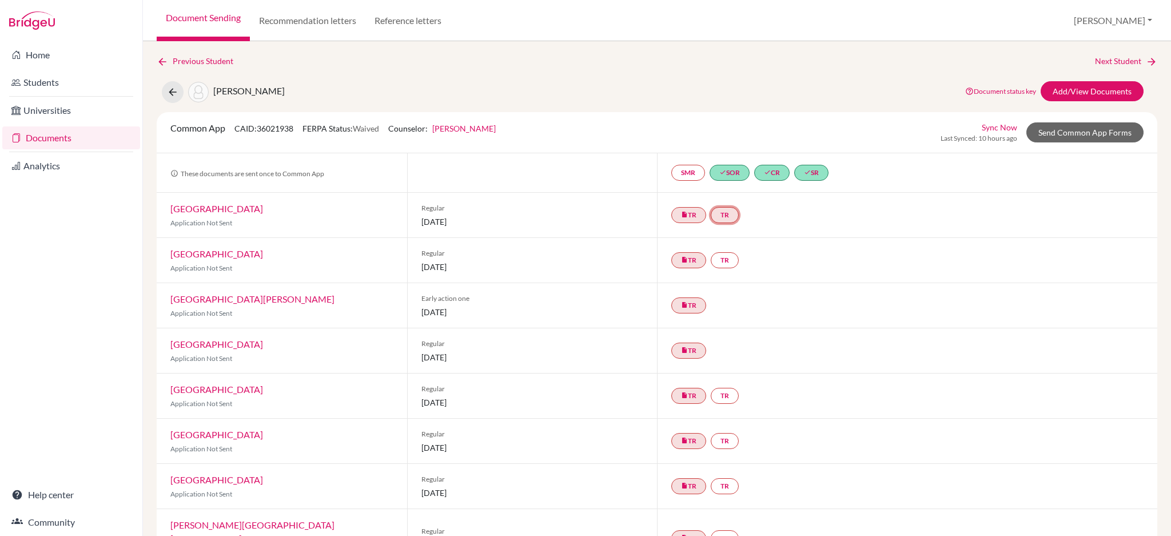
click at [725, 213] on link "TR" at bounding box center [725, 215] width 28 height 16
click at [682, 172] on h3 "Teacher recommendation" at bounding box center [725, 171] width 113 height 21
click at [723, 262] on link "TR" at bounding box center [725, 260] width 28 height 16
click at [737, 236] on small "Incomplete" at bounding box center [726, 237] width 100 height 10
click at [747, 220] on h3 "Teacher recommendation" at bounding box center [725, 216] width 113 height 21
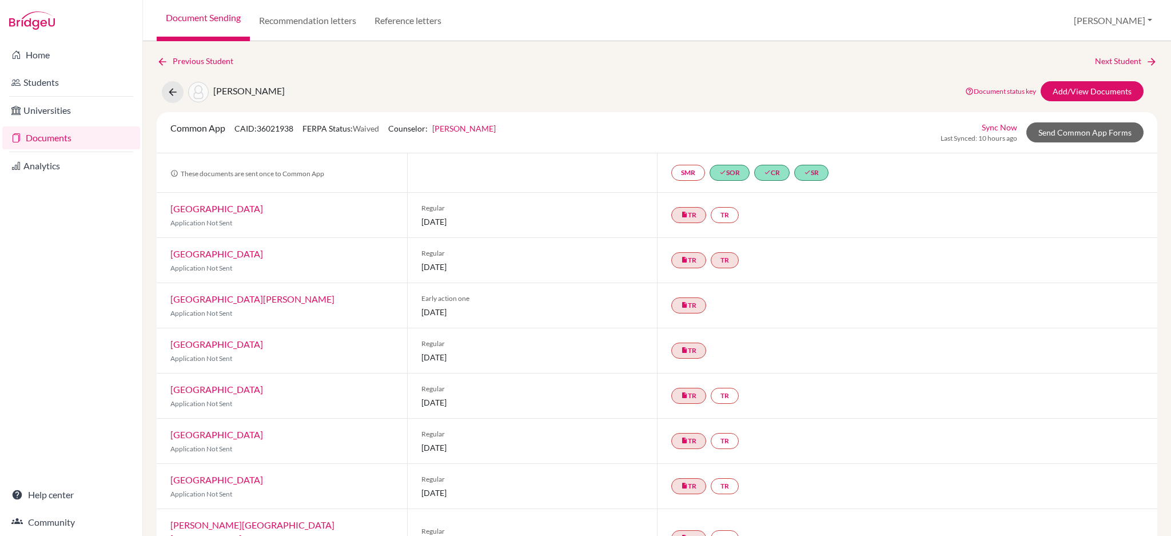
click at [842, 228] on div "insert_drive_file TR TR" at bounding box center [907, 215] width 500 height 45
click at [158, 58] on icon at bounding box center [162, 61] width 11 height 11
